Goal: Transaction & Acquisition: Register for event/course

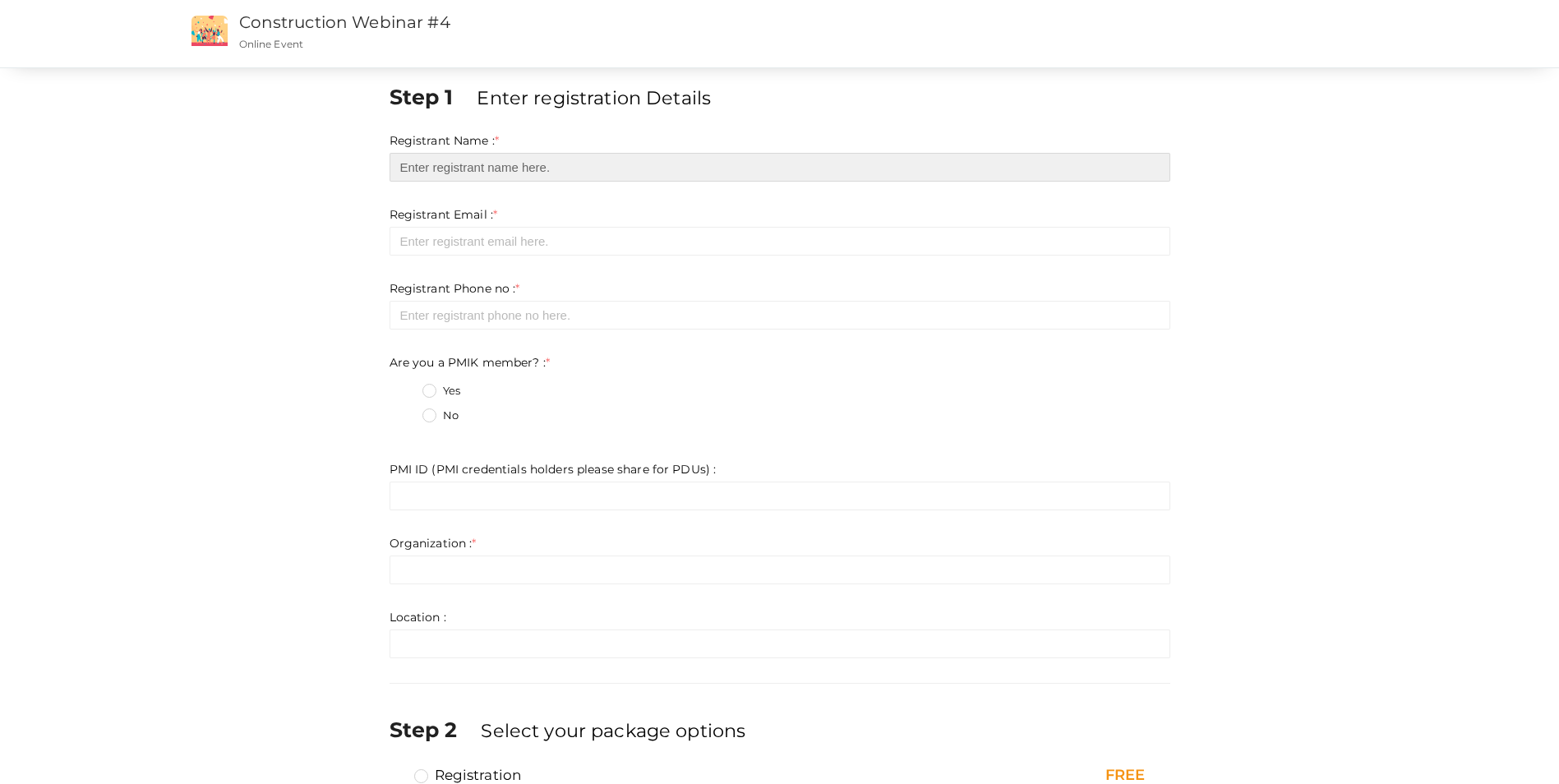
click at [531, 175] on input "text" at bounding box center [780, 166] width 780 height 28
type input "[PERSON_NAME]"
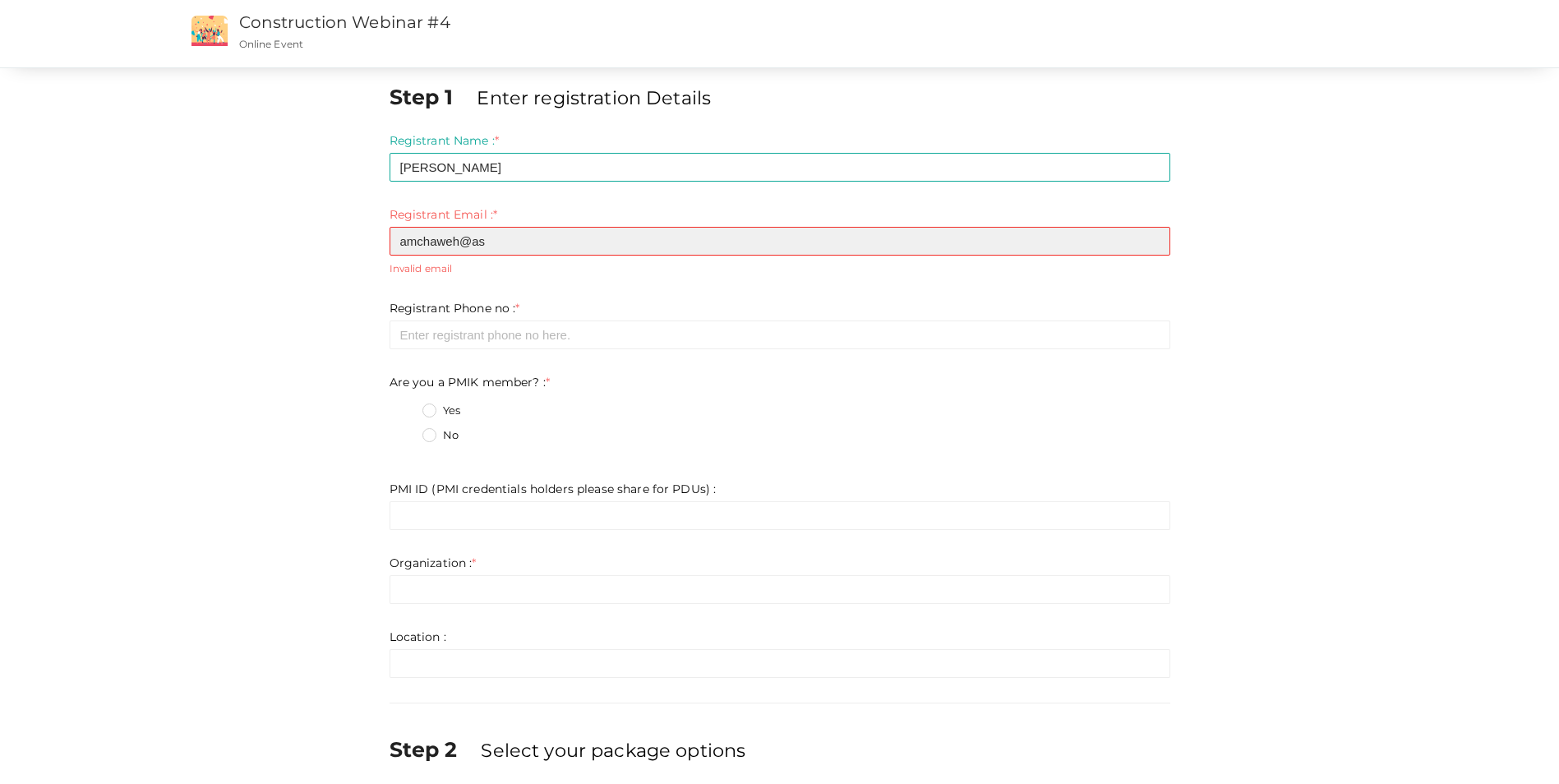
type input "[EMAIL_ADDRESS][DOMAIN_NAME]"
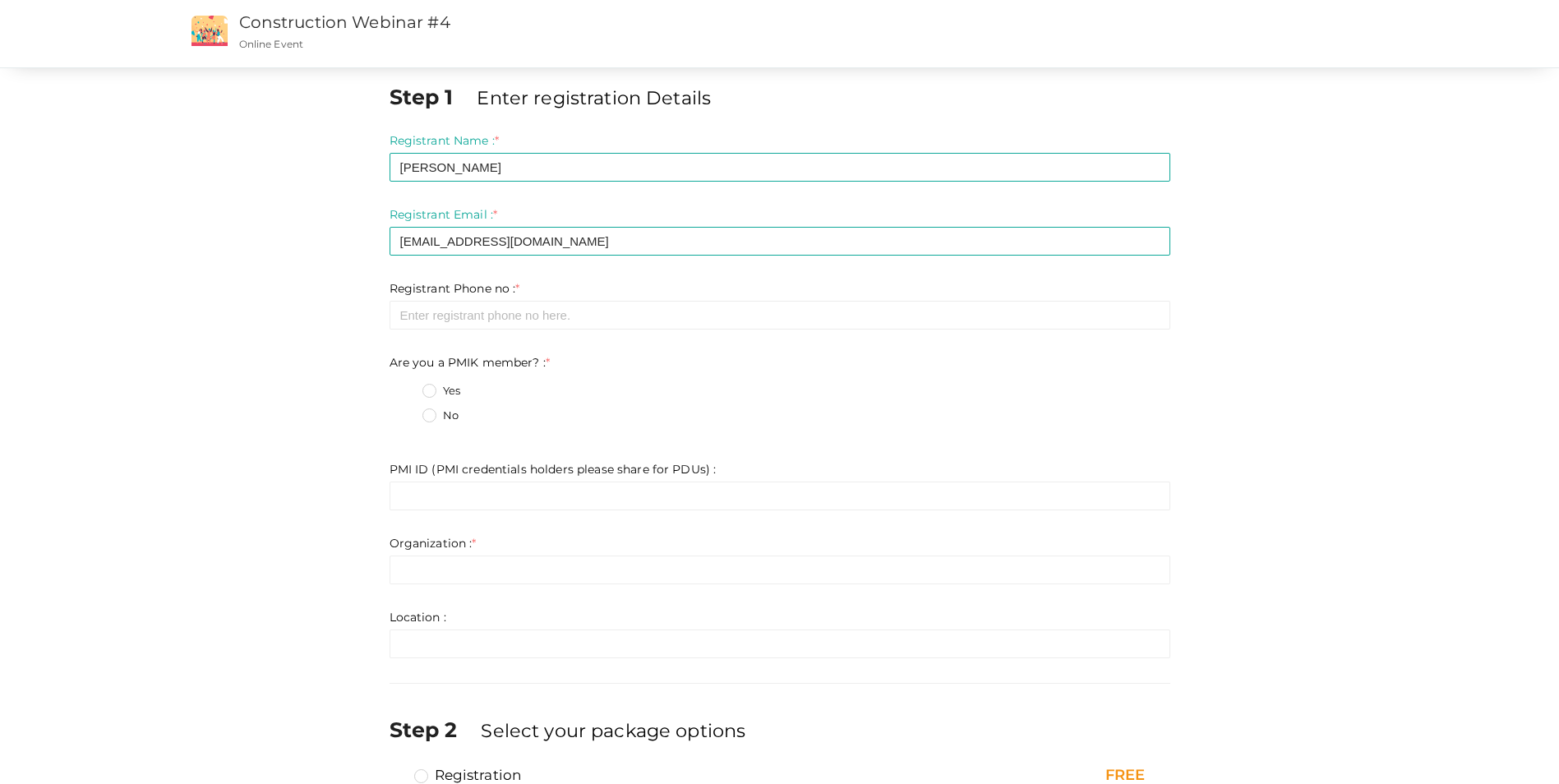
click at [525, 332] on form "Registrant Name : * [PERSON_NAME] Required. Invalid email Invalid phone number …" at bounding box center [780, 395] width 780 height 526
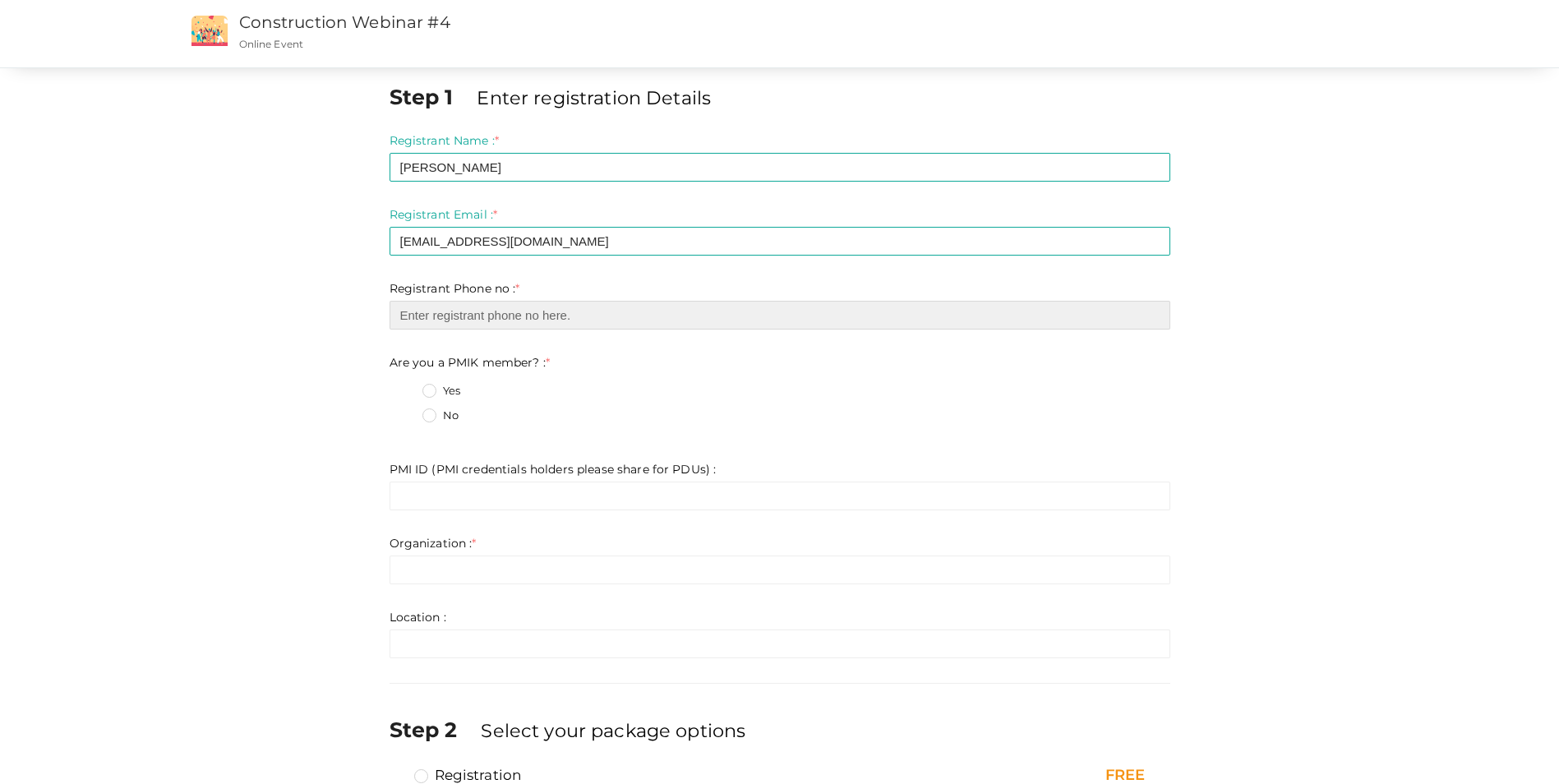
click at [534, 319] on input "number" at bounding box center [780, 315] width 780 height 28
type input "-1"
click at [1151, 317] on input "-1" at bounding box center [780, 315] width 780 height 28
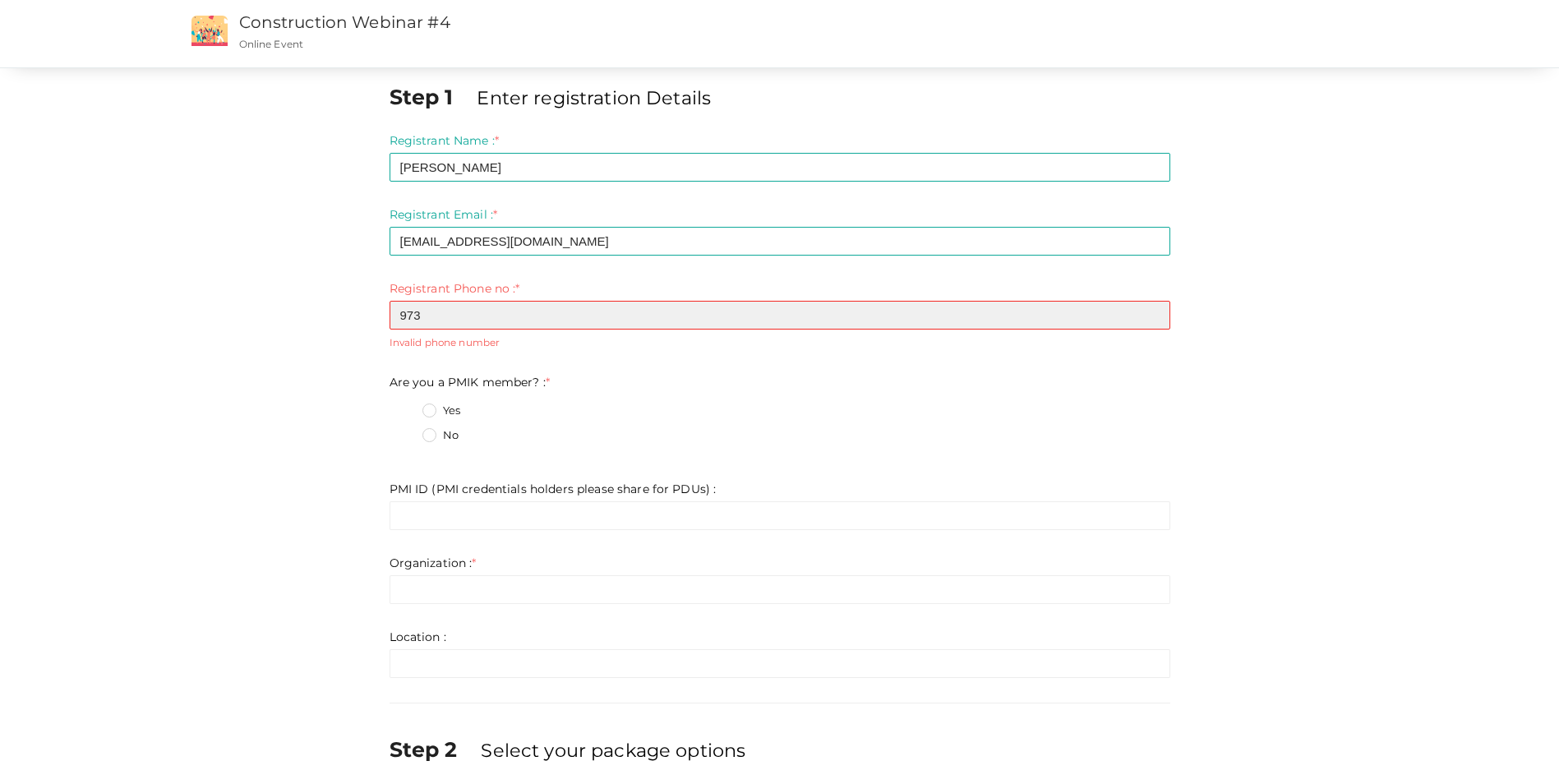
type input "973"
click at [1151, 317] on input "973" at bounding box center [780, 315] width 780 height 28
click at [538, 323] on input "973" at bounding box center [780, 315] width 780 height 28
drag, startPoint x: 538, startPoint y: 323, endPoint x: 377, endPoint y: 315, distance: 161.2
click at [377, 315] on div "Step 1 Enter registration Details Registrant Name : * [PERSON_NAME] Required. I…" at bounding box center [780, 492] width 805 height 820
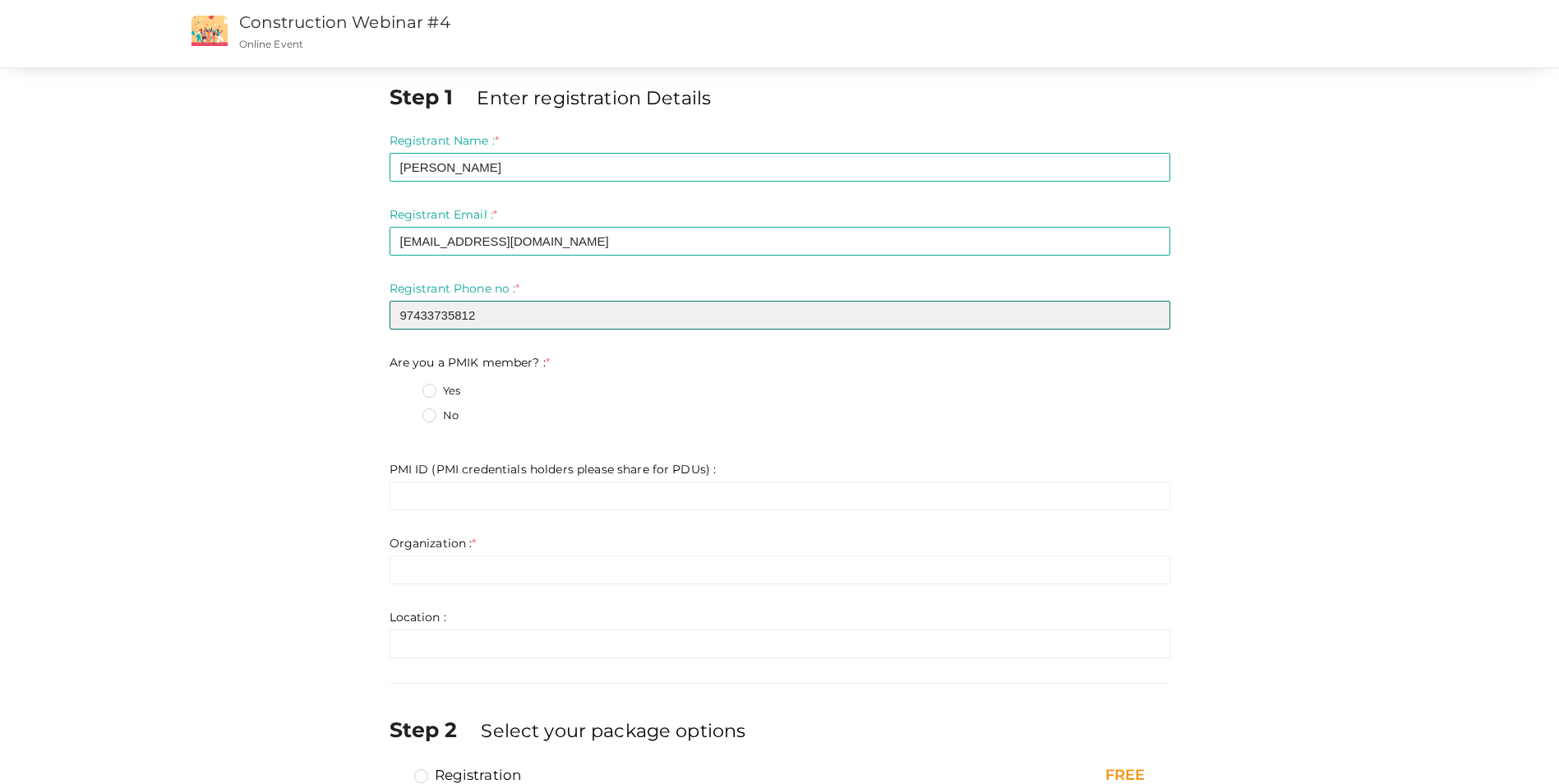
type input "97433735812"
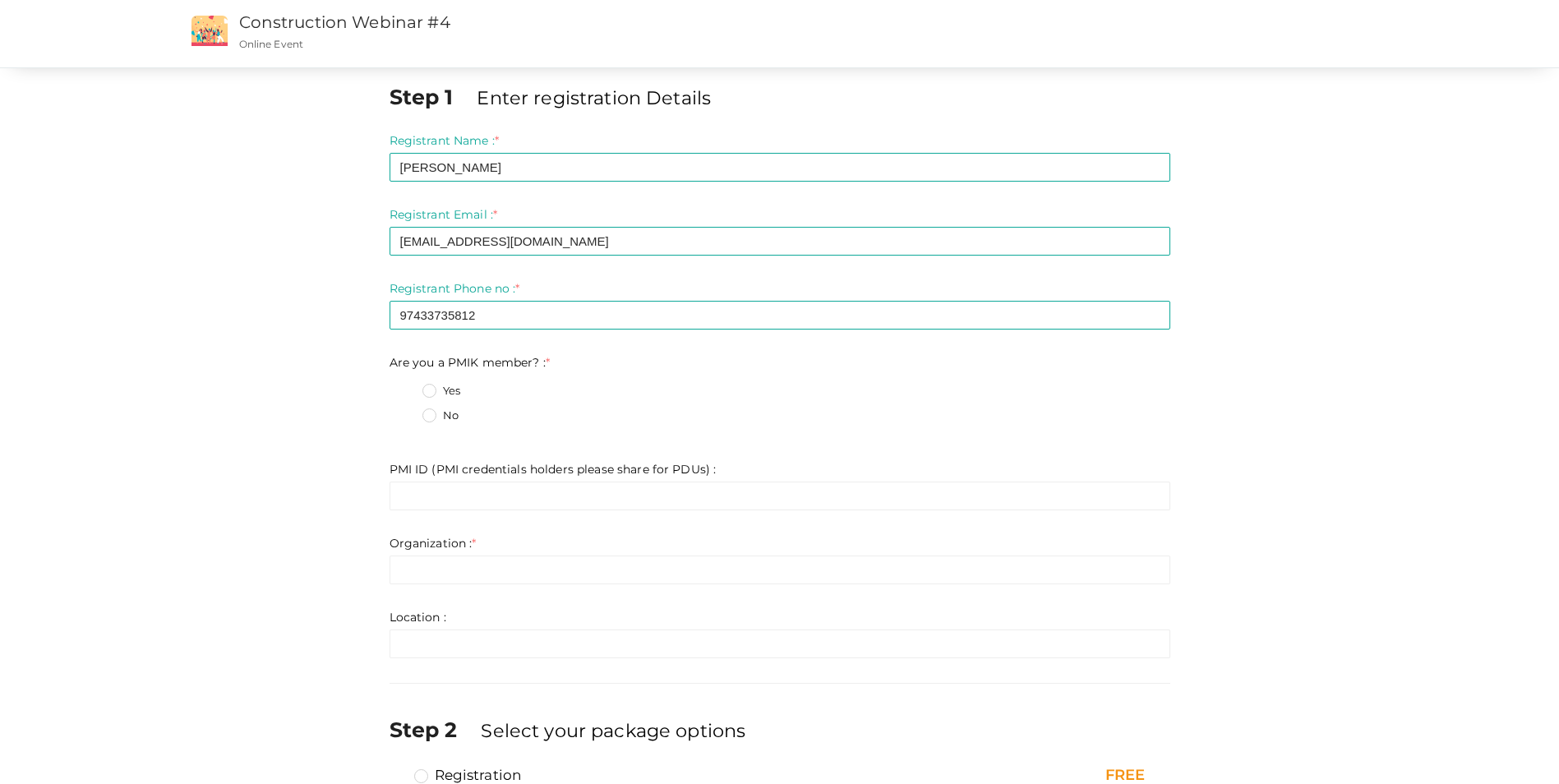
click at [434, 411] on label "No" at bounding box center [440, 416] width 36 height 17
click at [406, 411] on member\?\+1 "No" at bounding box center [406, 411] width 0 height 0
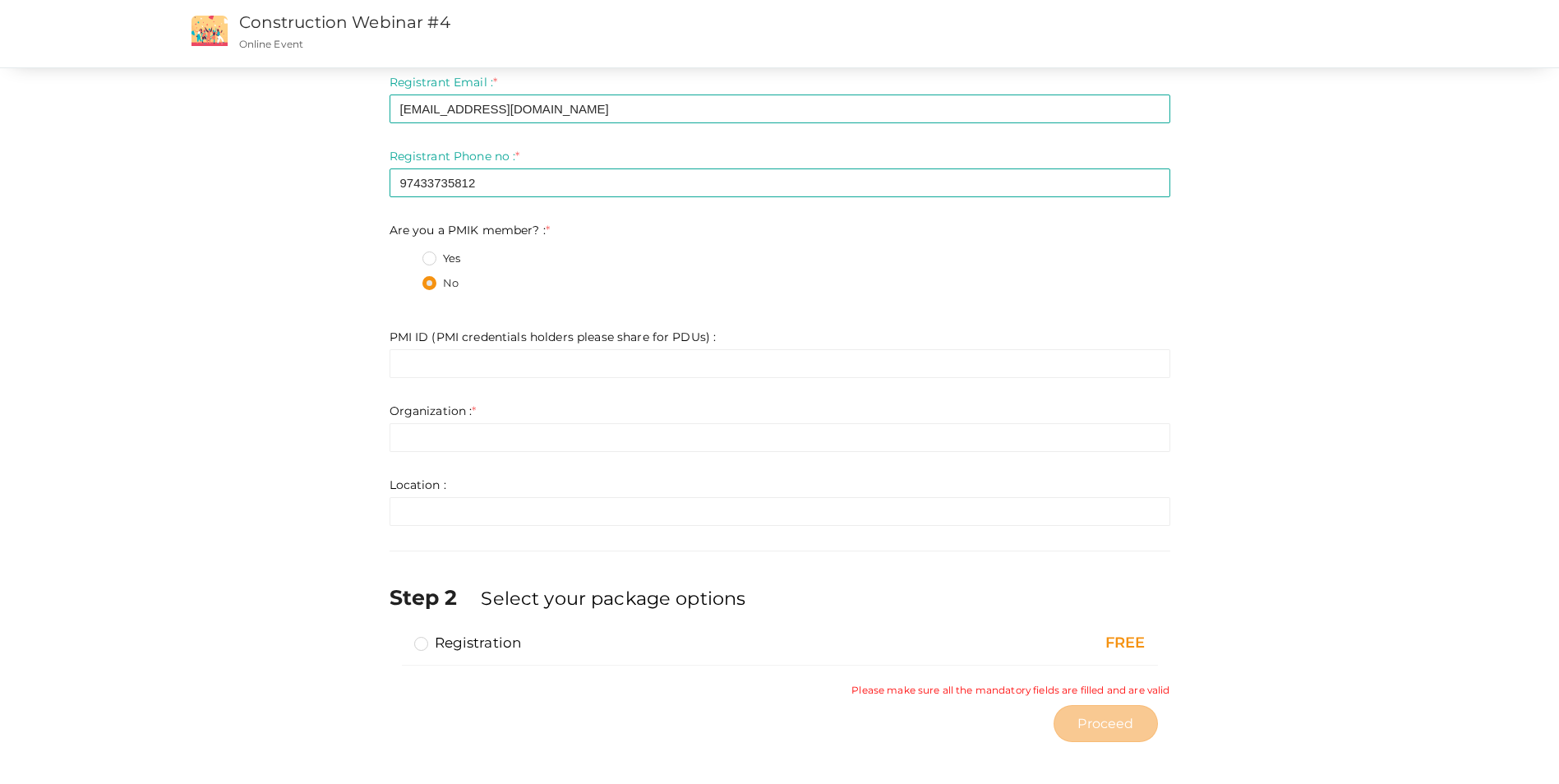
scroll to position [140, 0]
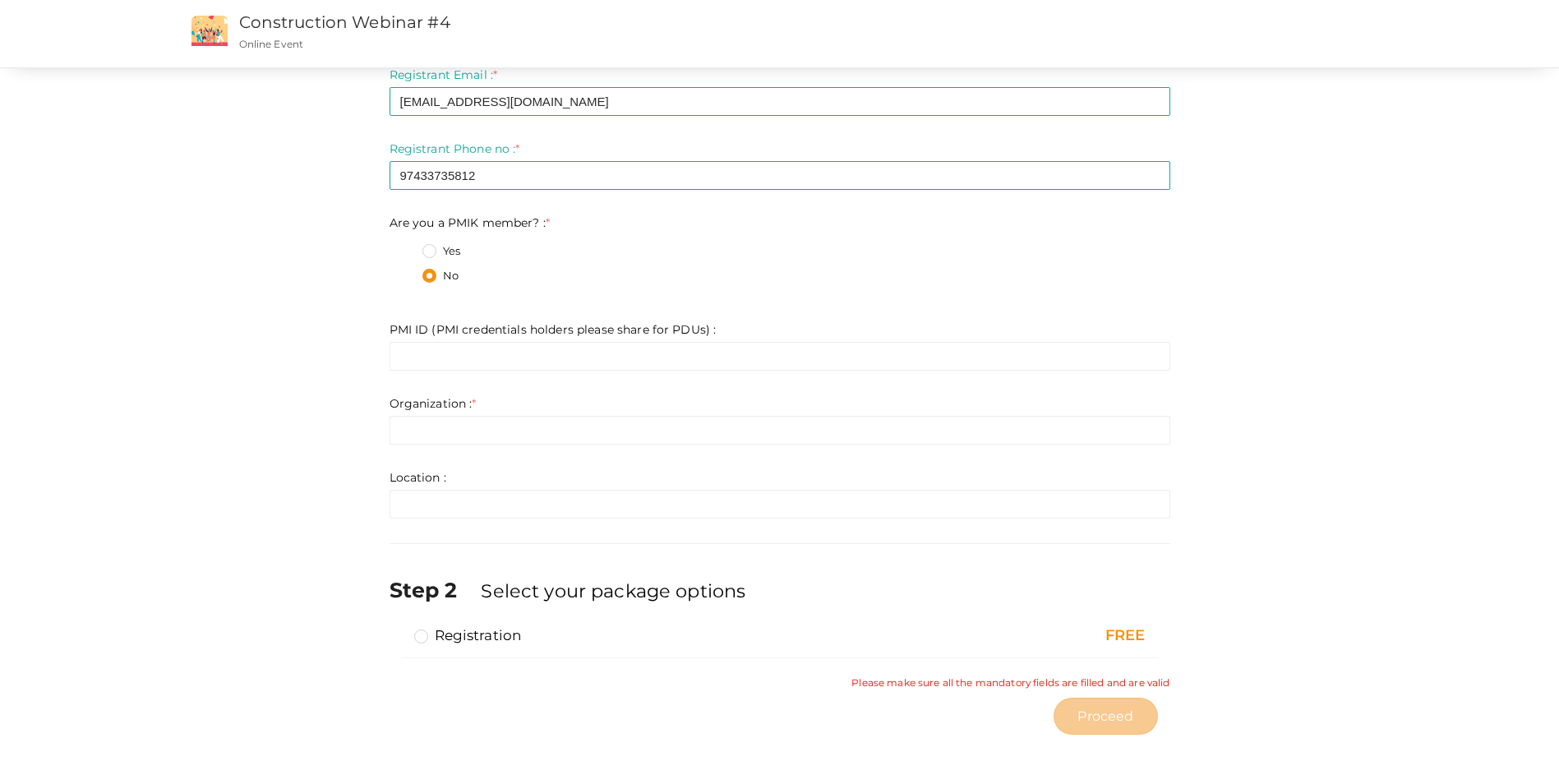
click at [721, 415] on div "Organization : * Invalid Email Required. Limit exceeds. Limit is - Invalid emai…" at bounding box center [780, 420] width 780 height 50
click at [711, 425] on input "text" at bounding box center [780, 430] width 780 height 28
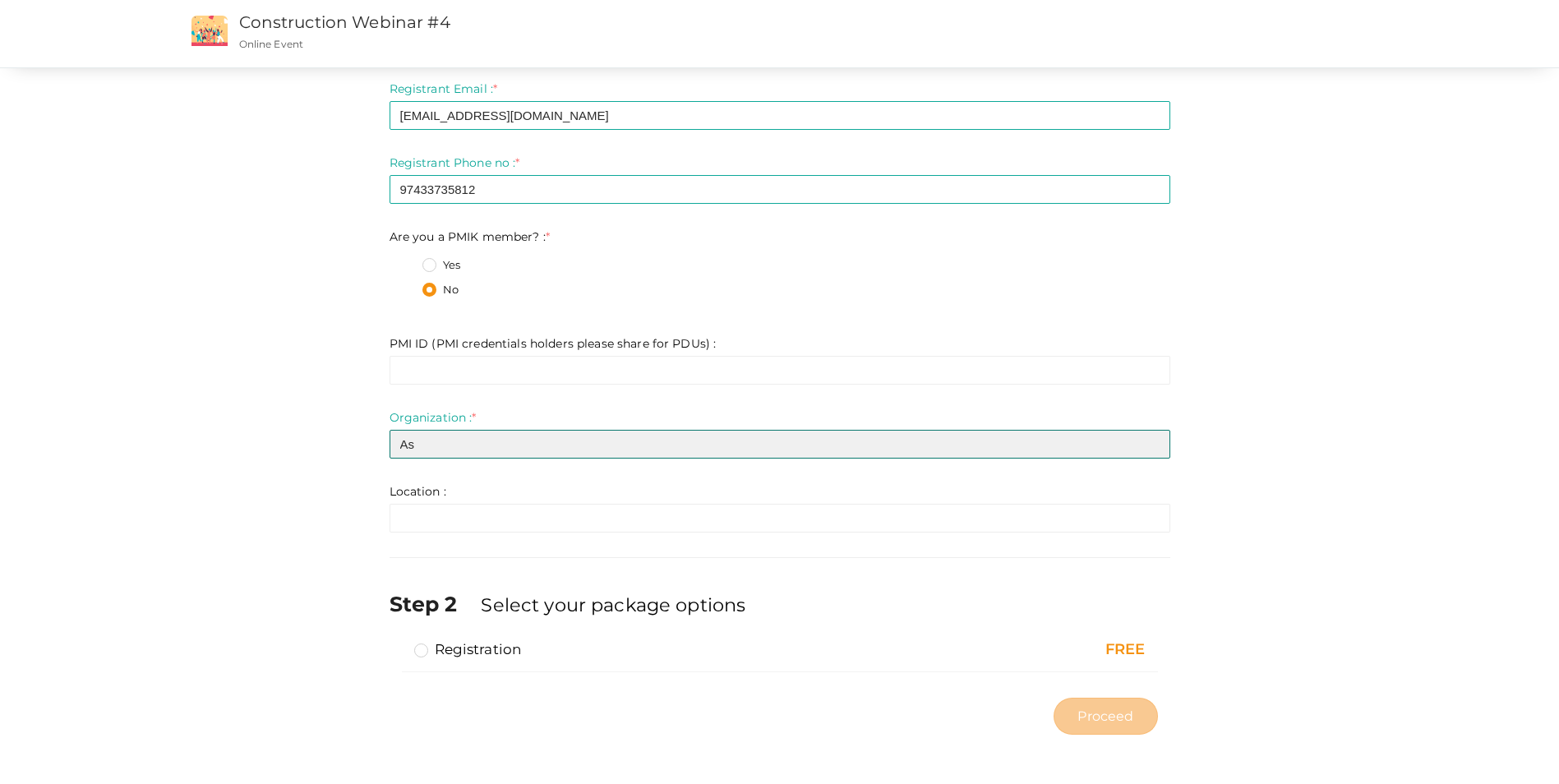
type input "A"
type input "public works Authority (Ashghal)"
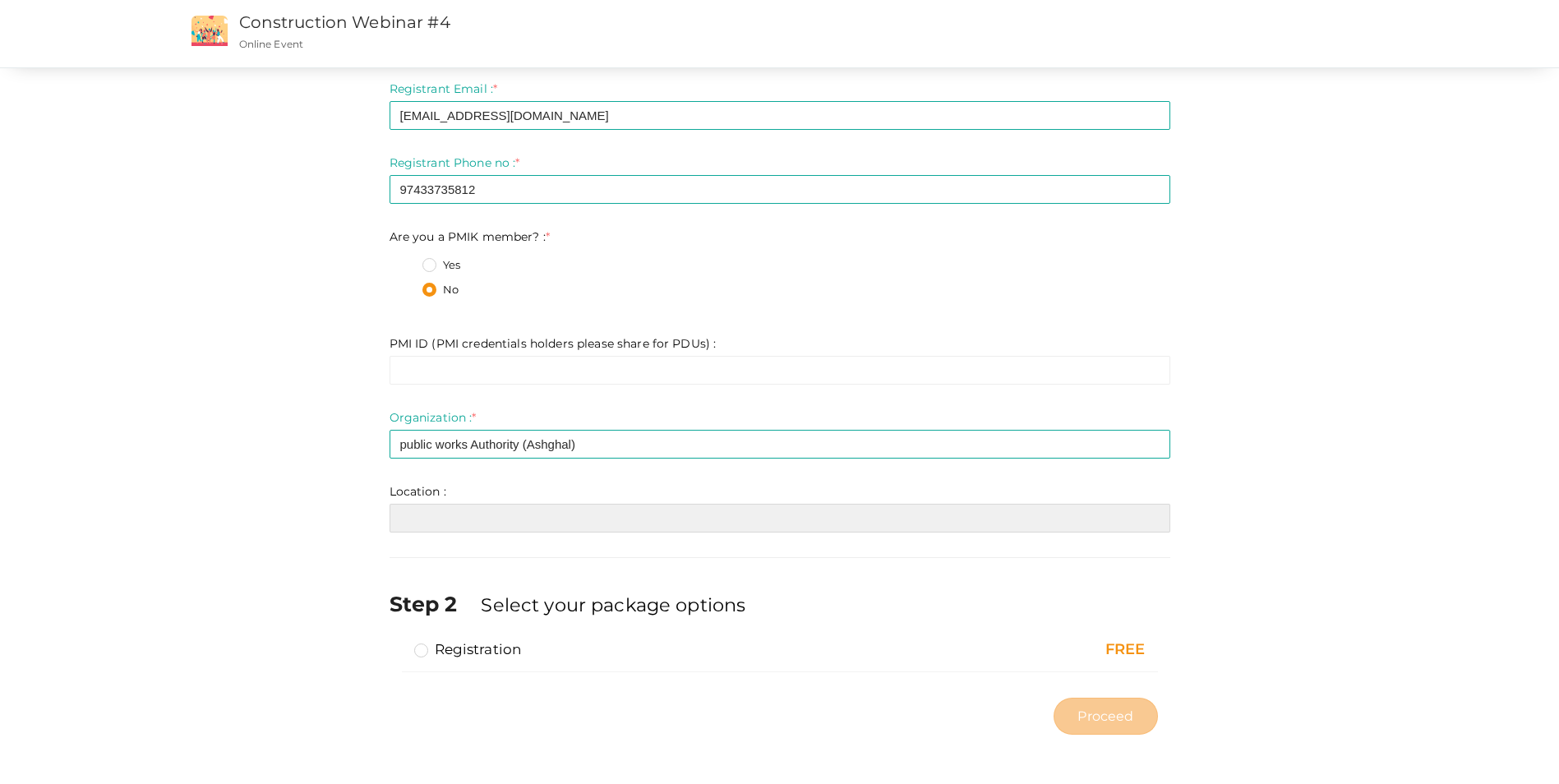
click at [567, 518] on input "text" at bounding box center [780, 518] width 780 height 28
type input "[GEOGRAPHIC_DATA]"
click at [429, 653] on label "Registration" at bounding box center [467, 648] width 107 height 19
click at [398, 643] on input "Registration" at bounding box center [398, 643] width 0 height 0
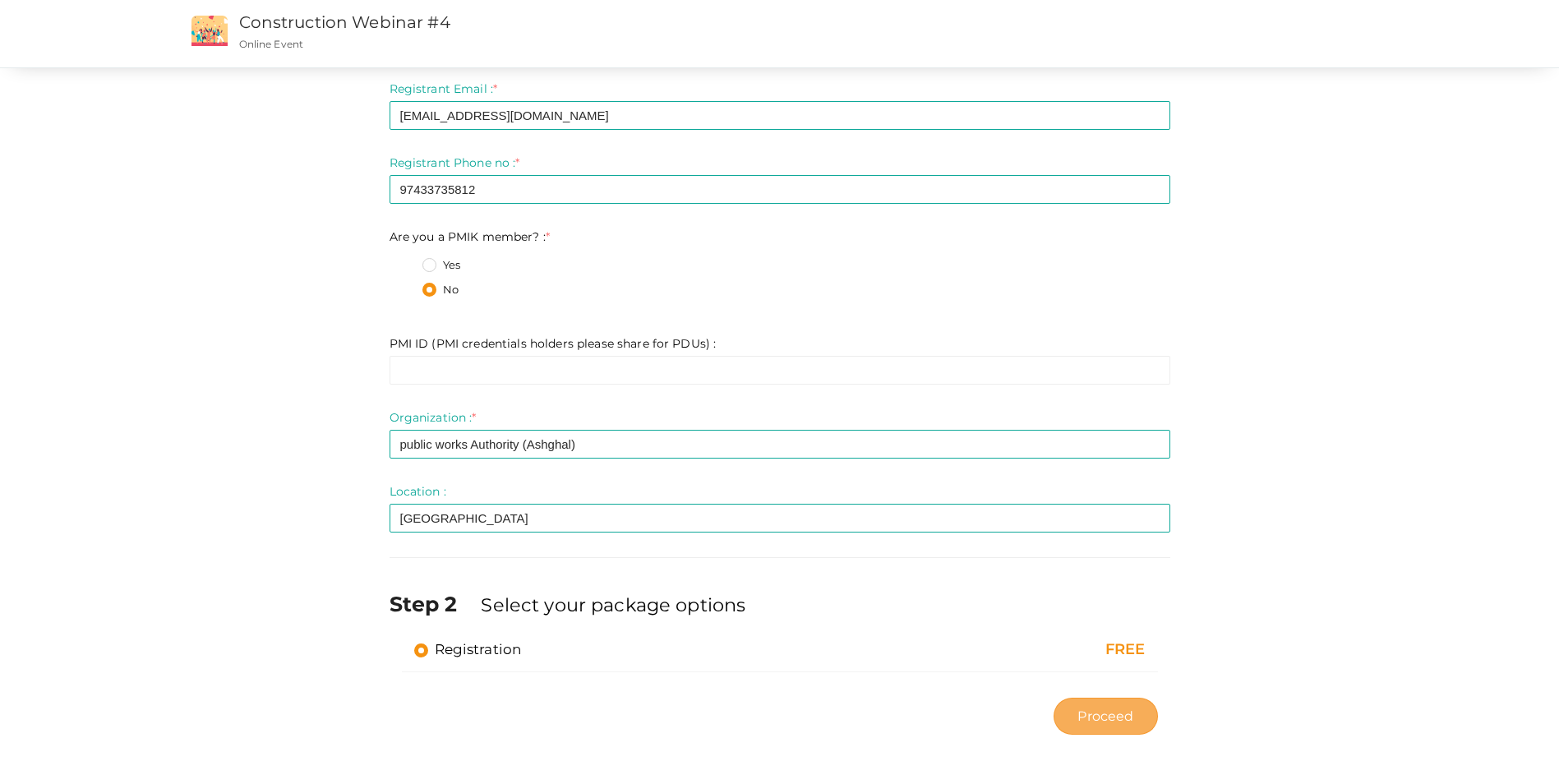
click at [1125, 723] on span "Proceed" at bounding box center [1105, 716] width 56 height 19
type input "N/A"
